Goal: Task Accomplishment & Management: Use online tool/utility

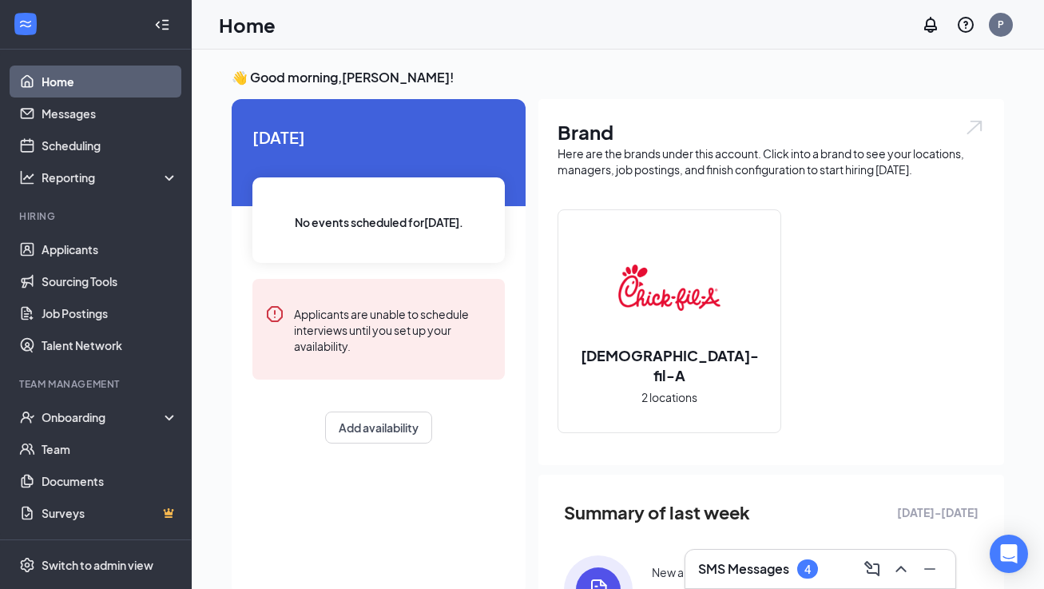
click at [730, 570] on h3 "SMS Messages" at bounding box center [743, 569] width 91 height 18
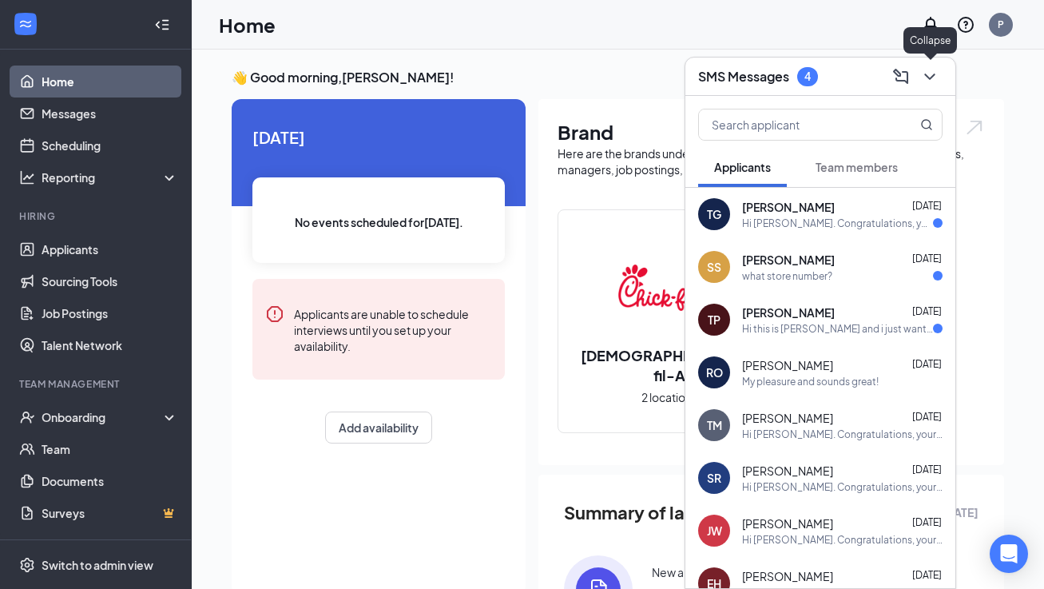
click at [933, 76] on icon "ChevronDown" at bounding box center [929, 76] width 19 height 19
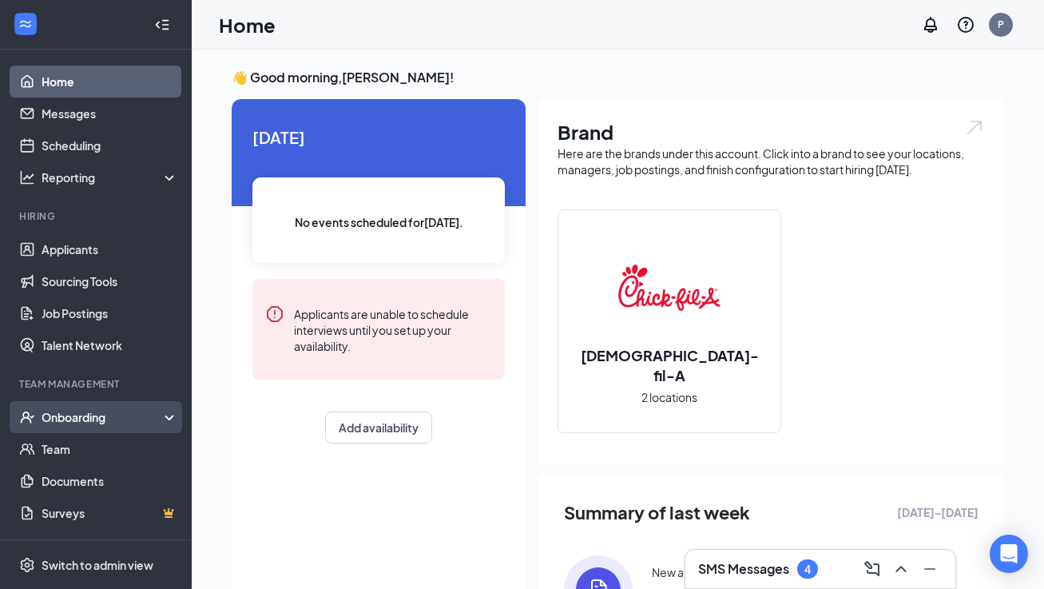
click at [82, 405] on div "Onboarding" at bounding box center [96, 417] width 192 height 32
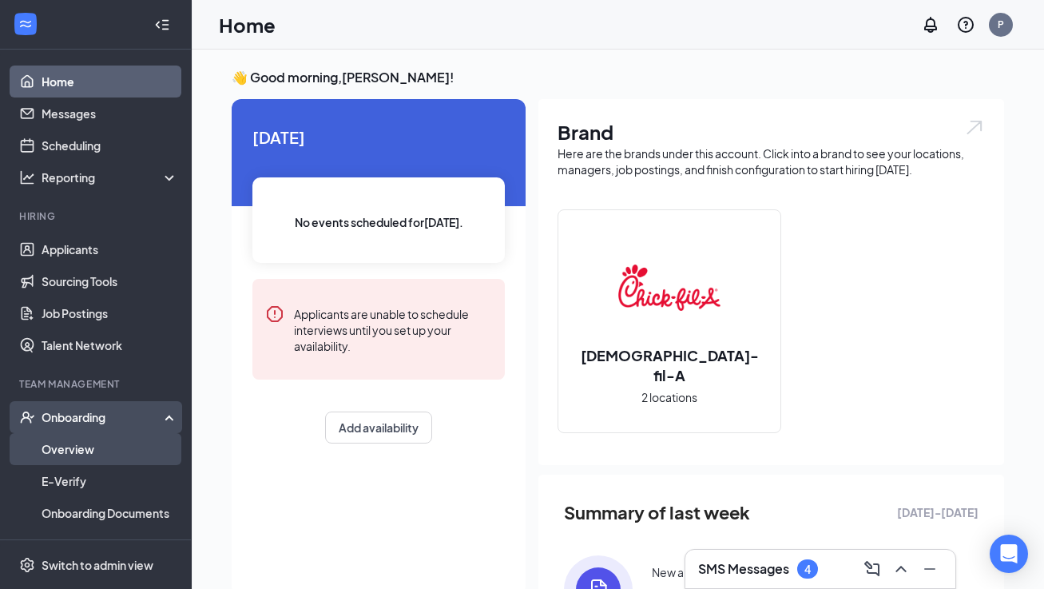
click at [65, 450] on link "Overview" at bounding box center [110, 449] width 137 height 32
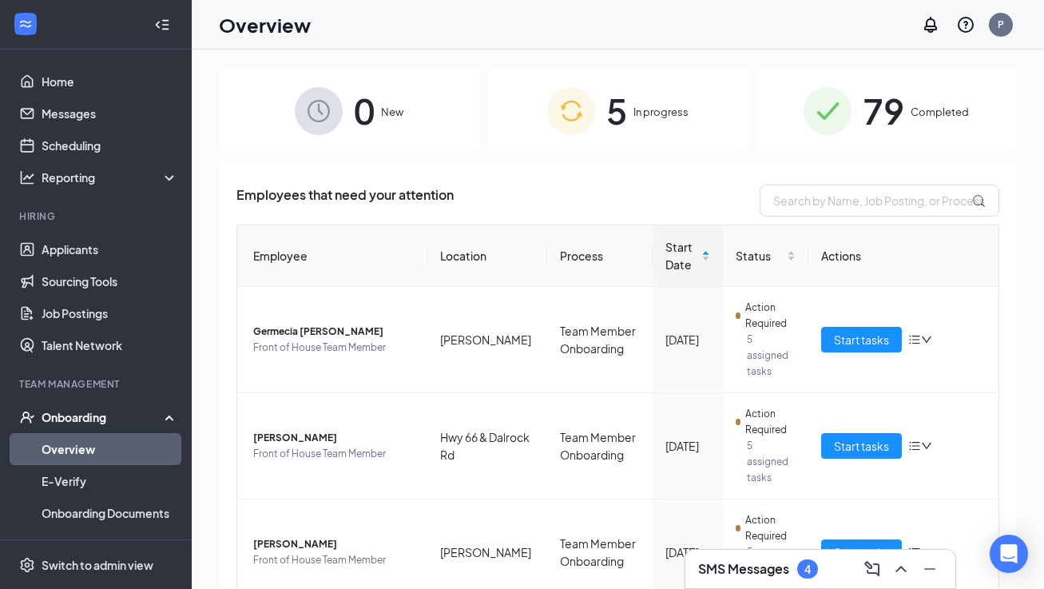
click at [928, 105] on span "Completed" at bounding box center [940, 112] width 58 height 16
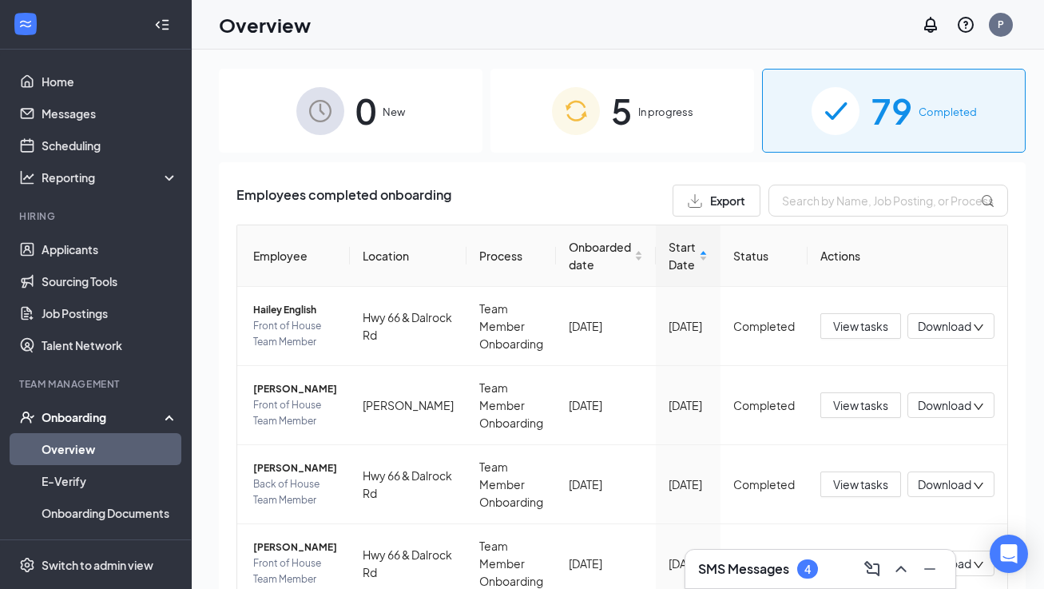
click at [644, 116] on span "In progress" at bounding box center [665, 112] width 55 height 16
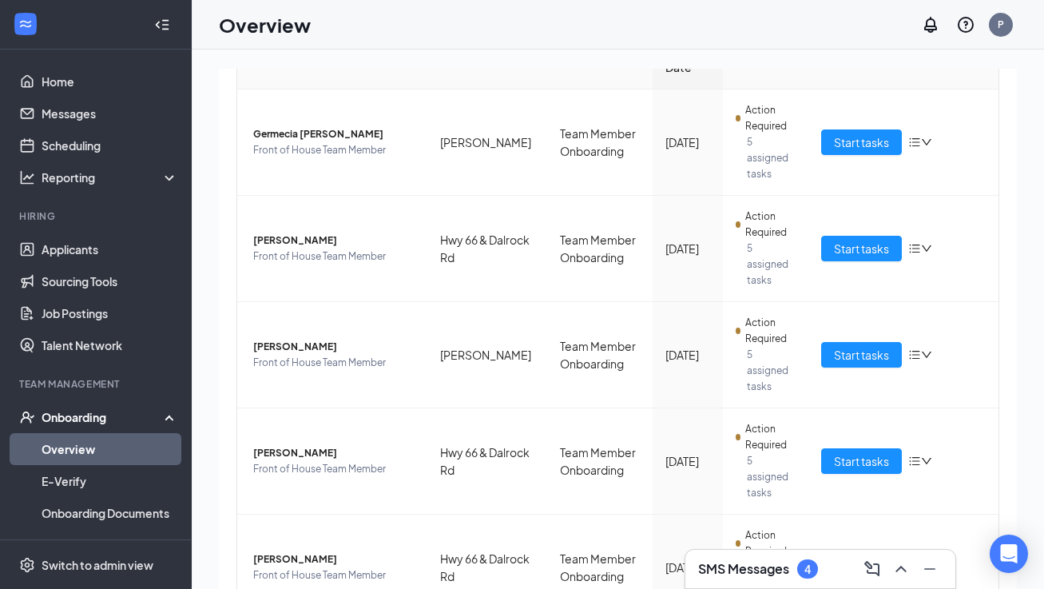
scroll to position [204, 0]
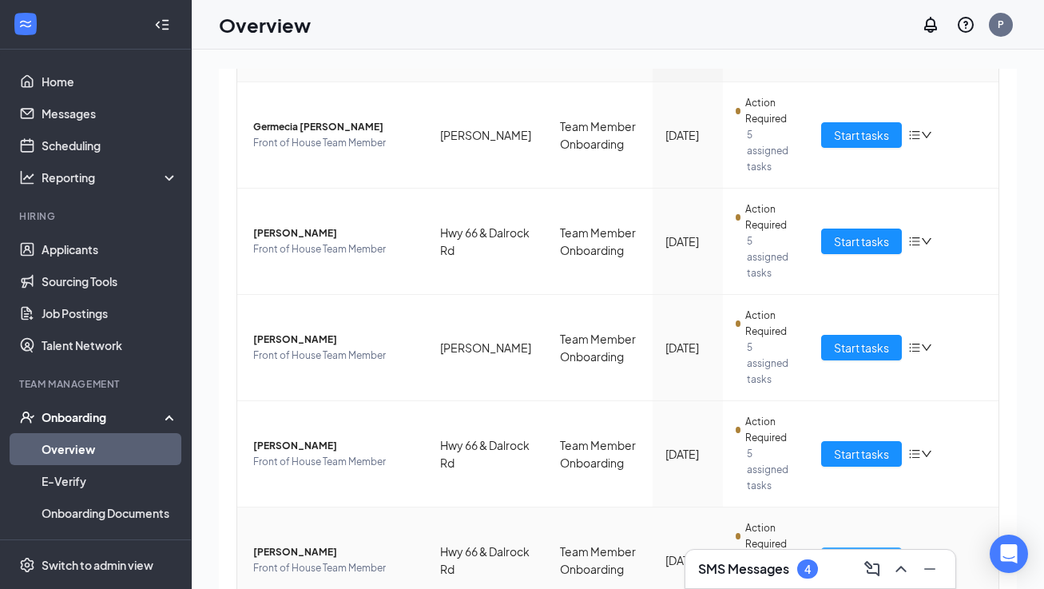
click at [833, 547] on button "Start tasks" at bounding box center [861, 560] width 81 height 26
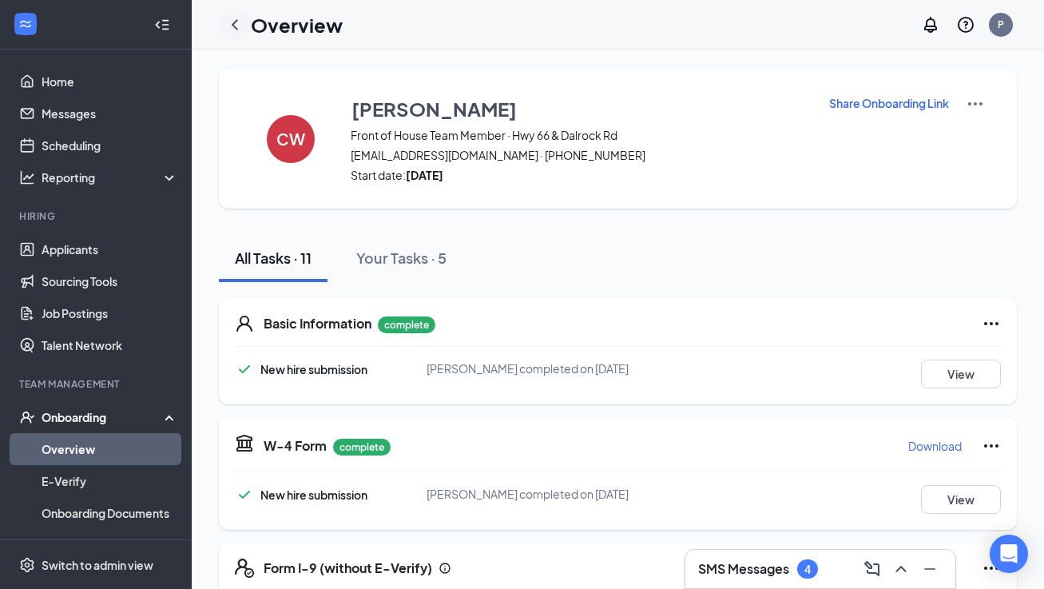
click at [231, 24] on icon "ChevronLeft" at bounding box center [234, 24] width 19 height 19
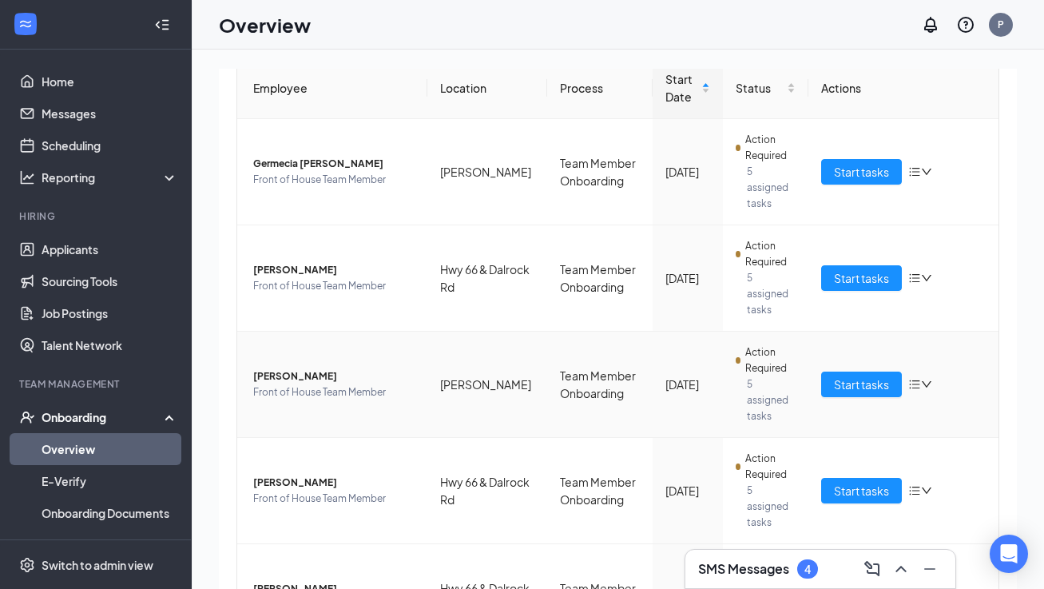
scroll to position [192, 0]
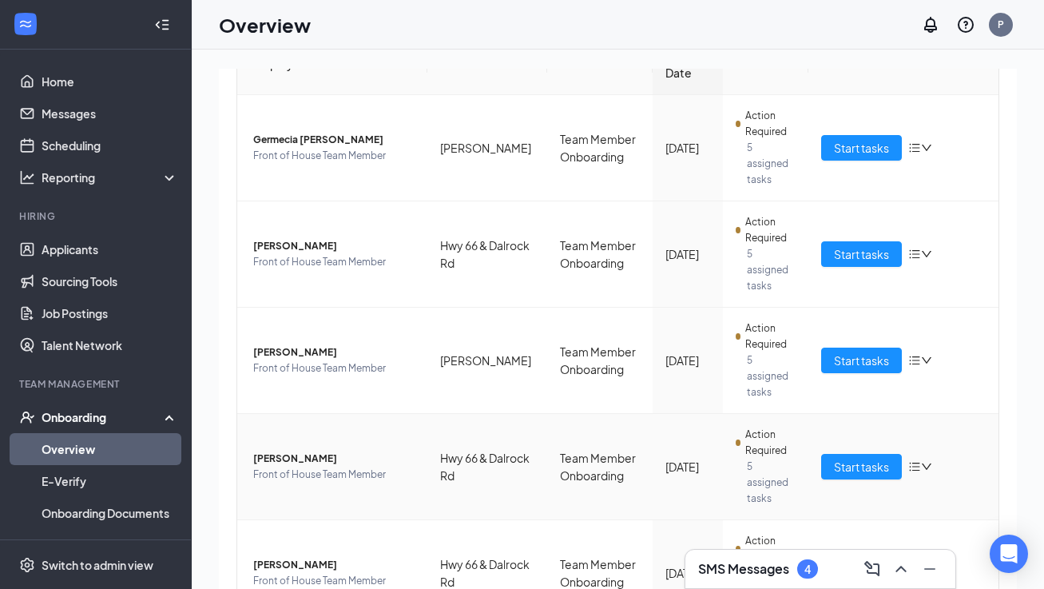
click at [304, 451] on span "[PERSON_NAME]" at bounding box center [333, 459] width 161 height 16
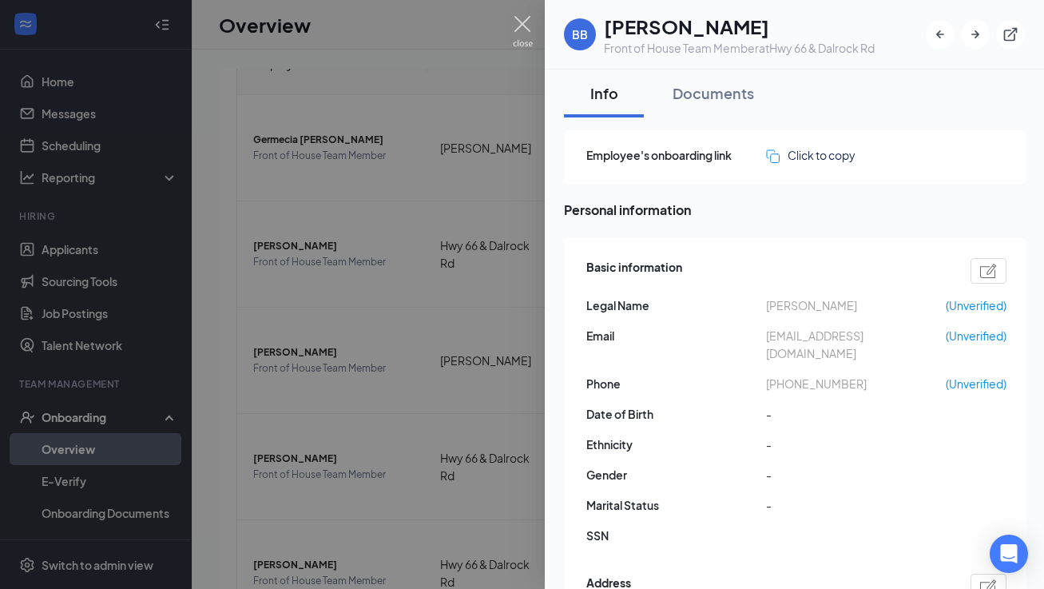
click at [527, 26] on img at bounding box center [523, 31] width 20 height 31
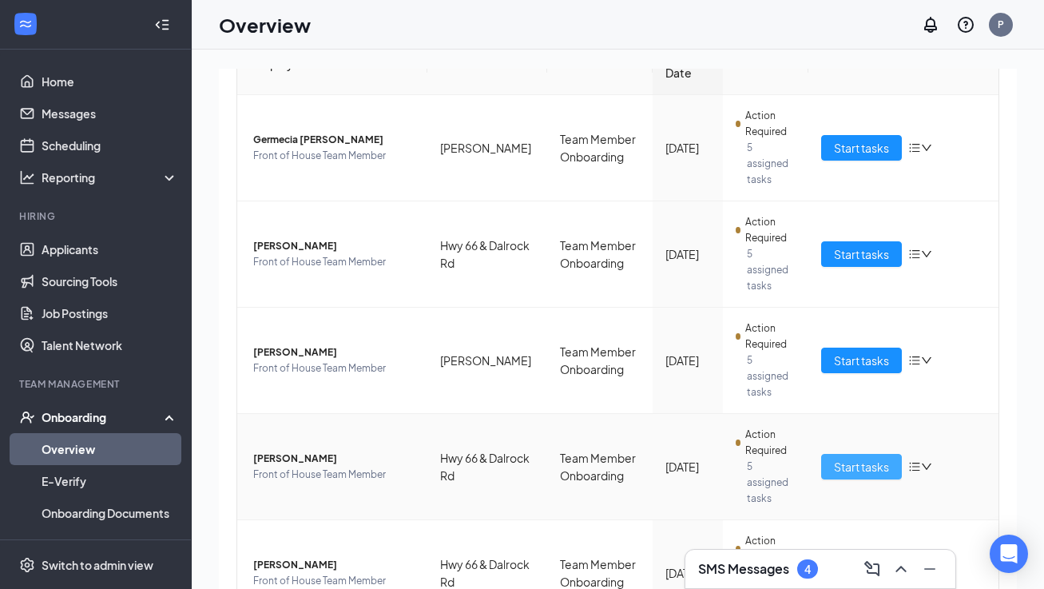
click at [864, 458] on span "Start tasks" at bounding box center [861, 467] width 55 height 18
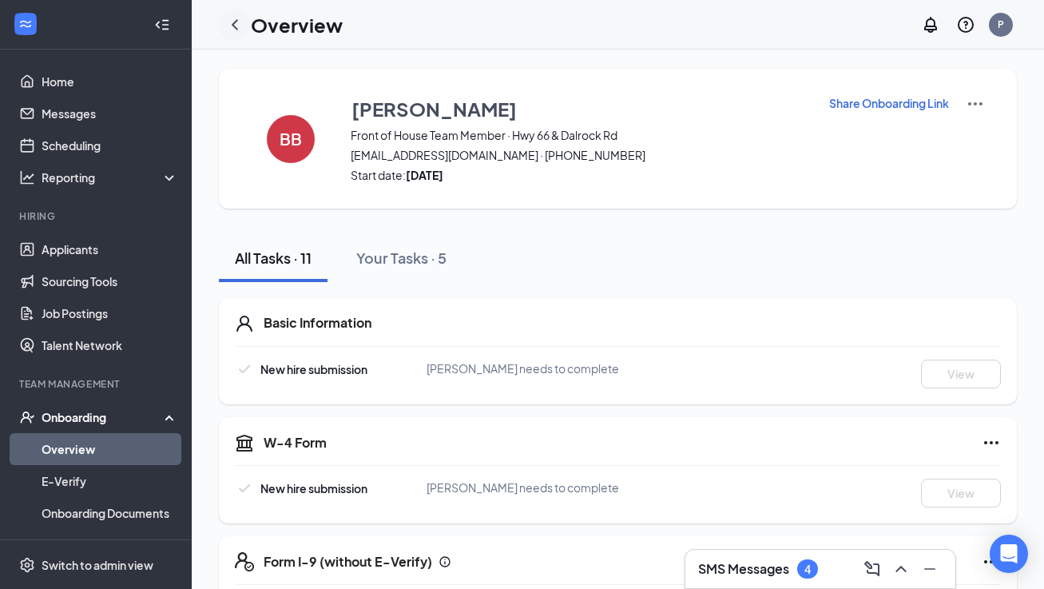
click at [236, 15] on icon "ChevronLeft" at bounding box center [234, 24] width 19 height 19
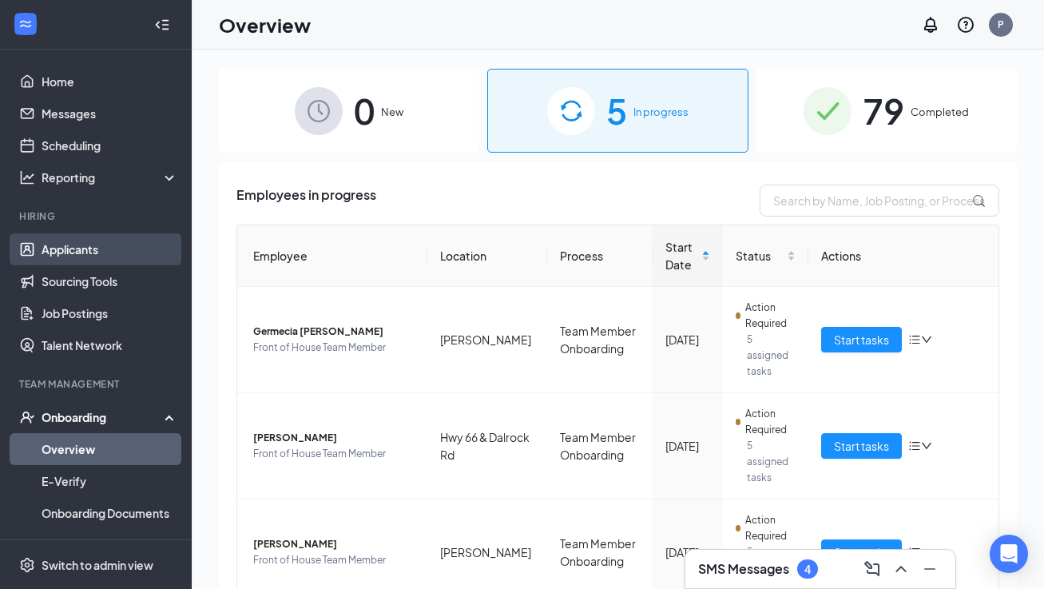
click at [86, 252] on link "Applicants" at bounding box center [110, 249] width 137 height 32
